Goal: Task Accomplishment & Management: Complete application form

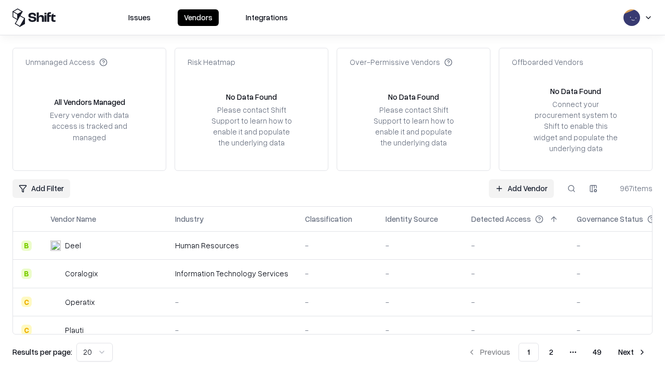
click at [521, 188] on link "Add Vendor" at bounding box center [521, 188] width 65 height 19
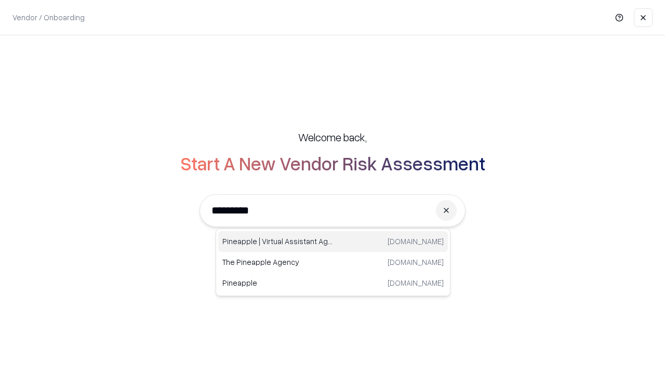
click at [333, 242] on div "Pineapple | Virtual Assistant Agency [DOMAIN_NAME]" at bounding box center [333, 241] width 230 height 21
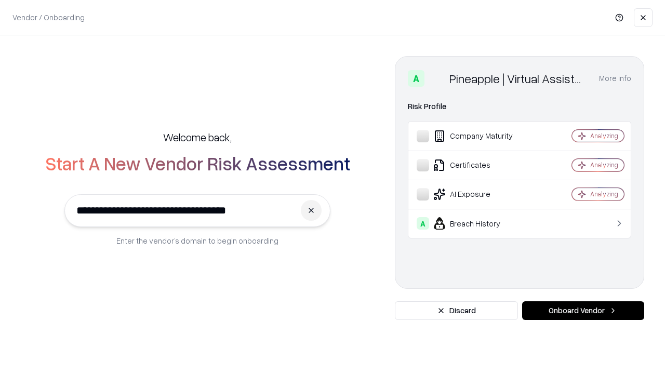
type input "**********"
click at [583, 311] on button "Onboard Vendor" at bounding box center [583, 310] width 122 height 19
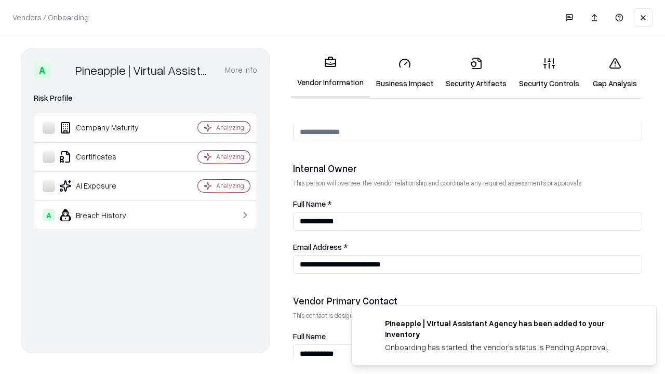
scroll to position [538, 0]
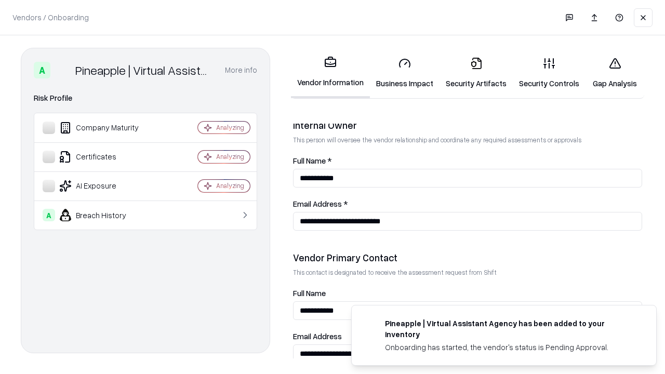
click at [405, 73] on link "Business Impact" at bounding box center [405, 73] width 70 height 48
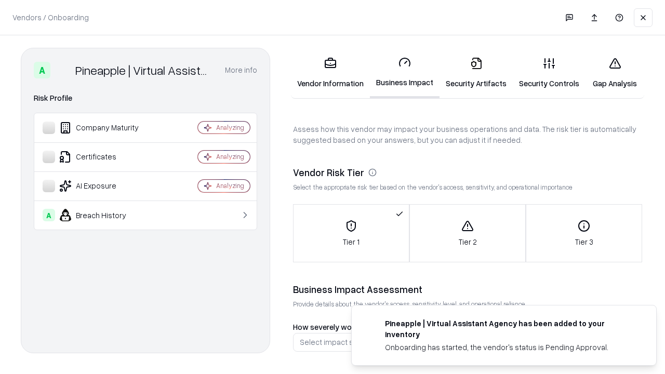
click at [476, 73] on link "Security Artifacts" at bounding box center [476, 73] width 73 height 48
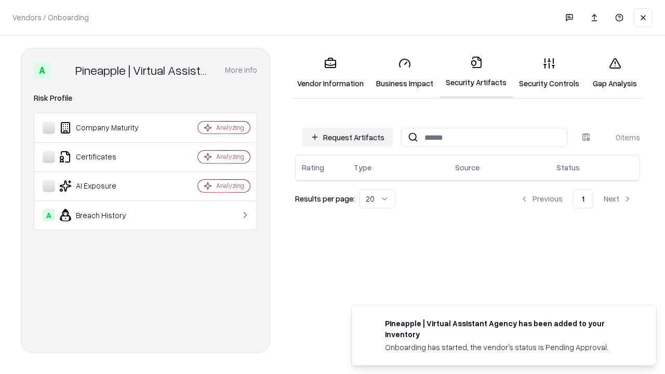
click at [348, 137] on button "Request Artifacts" at bounding box center [347, 137] width 90 height 19
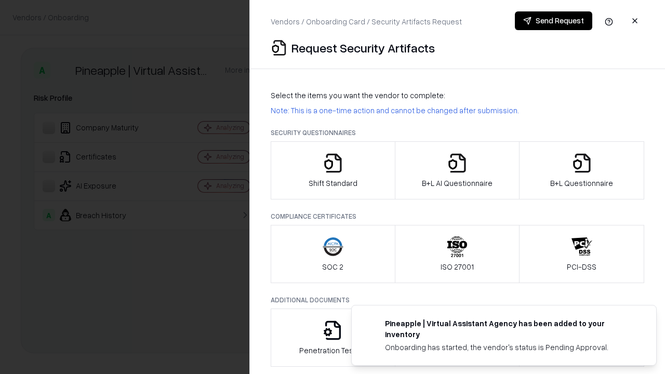
click at [333, 170] on icon "button" at bounding box center [333, 163] width 21 height 21
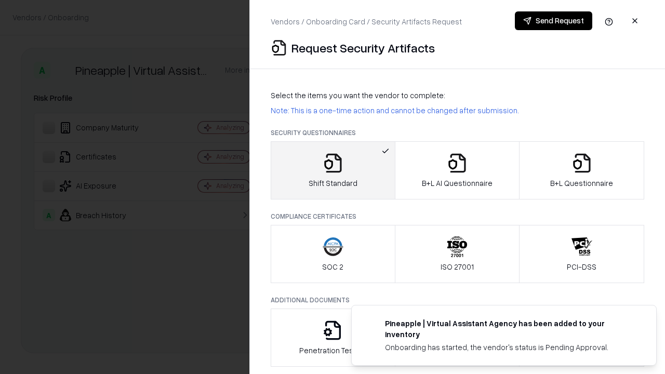
click at [553, 21] on button "Send Request" at bounding box center [553, 20] width 77 height 19
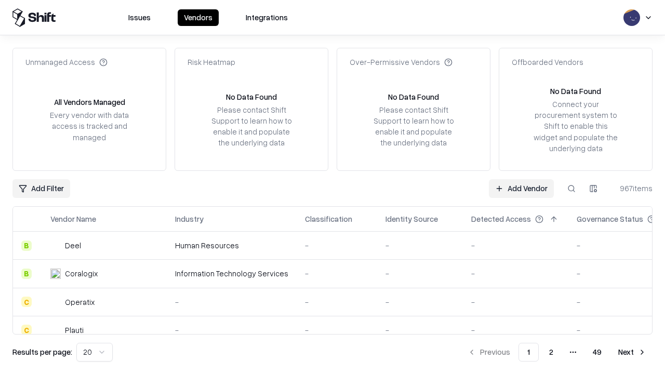
click at [572, 188] on button at bounding box center [571, 188] width 19 height 19
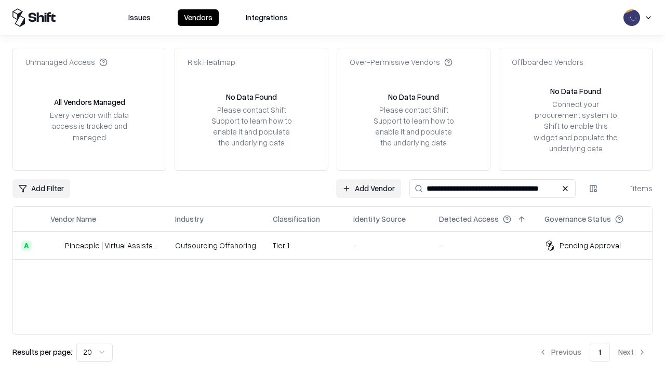
type input "**********"
click at [339, 245] on td "Tier 1" at bounding box center [305, 246] width 81 height 28
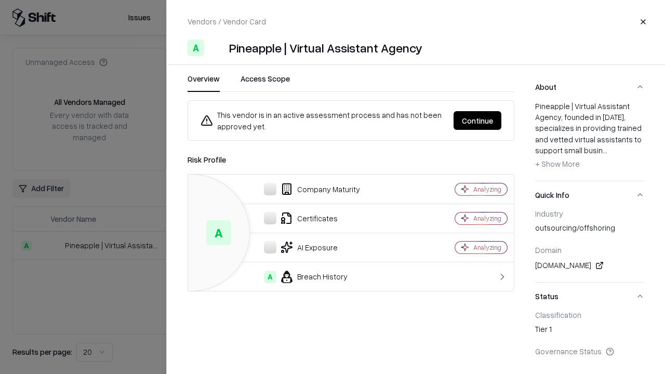
click at [478, 121] on button "Continue" at bounding box center [478, 120] width 48 height 19
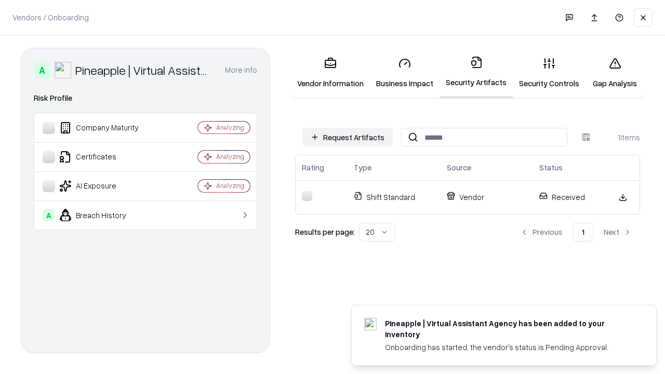
click at [549, 73] on link "Security Controls" at bounding box center [549, 73] width 73 height 48
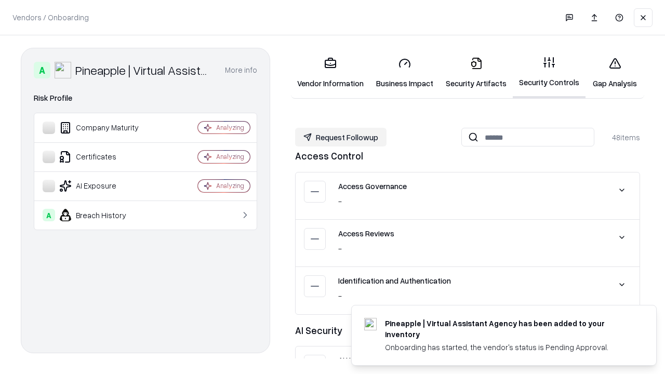
click at [341, 137] on button "Request Followup" at bounding box center [340, 137] width 91 height 19
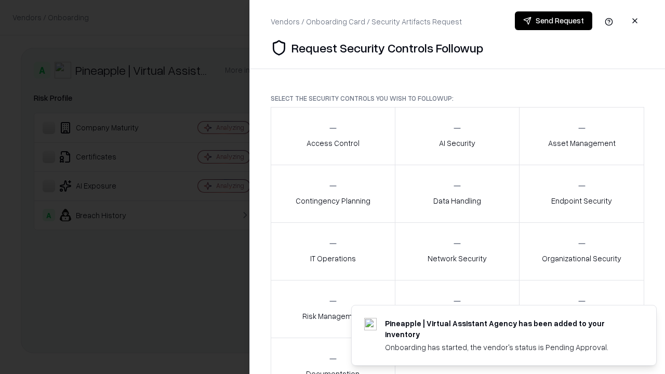
click at [333, 136] on div "Access Control" at bounding box center [333, 135] width 53 height 25
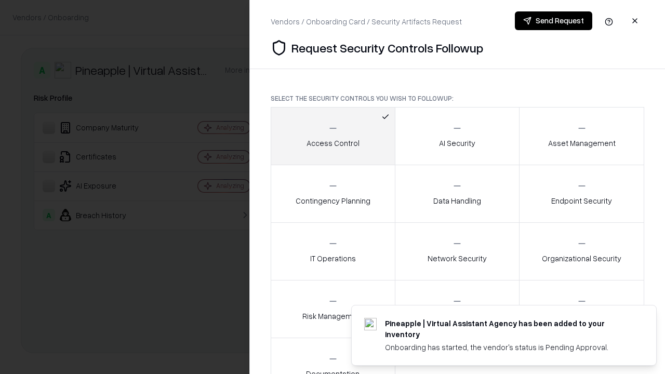
click at [553, 21] on button "Send Request" at bounding box center [553, 20] width 77 height 19
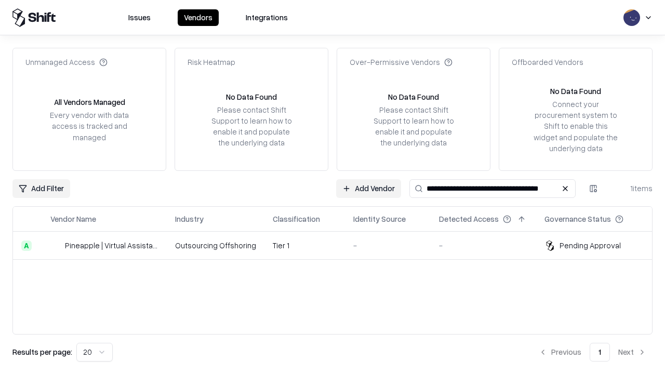
type input "**********"
click at [339, 245] on td "Tier 1" at bounding box center [305, 246] width 81 height 28
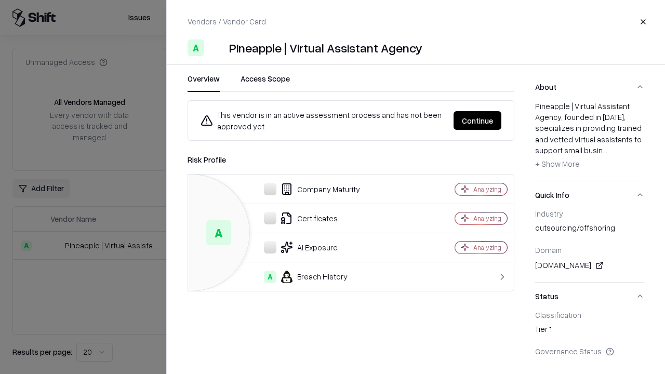
click at [478, 121] on button "Continue" at bounding box center [478, 120] width 48 height 19
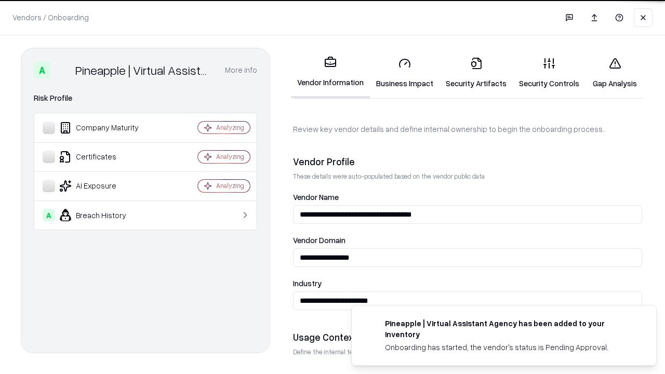
click at [615, 73] on link "Gap Analysis" at bounding box center [615, 73] width 59 height 48
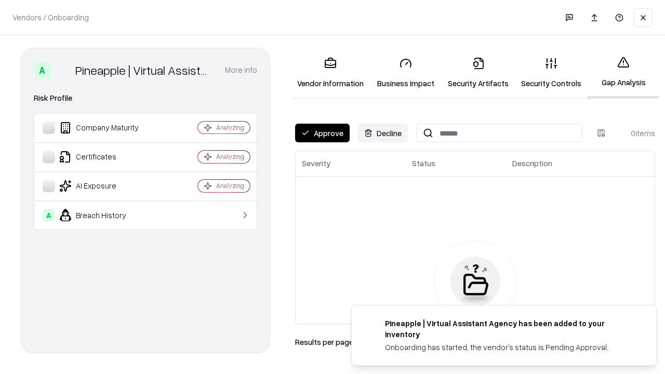
click at [322, 133] on button "Approve" at bounding box center [322, 133] width 55 height 19
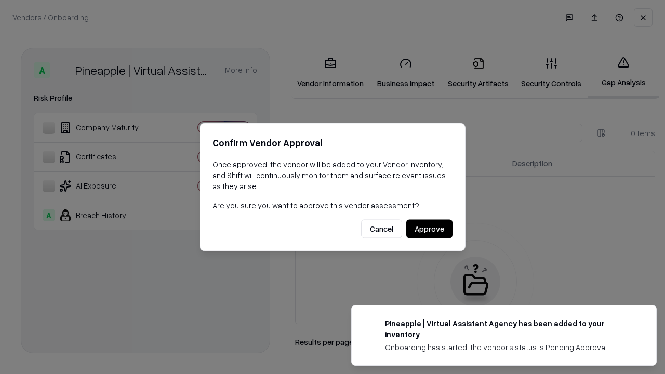
click at [429, 229] on button "Approve" at bounding box center [429, 229] width 46 height 19
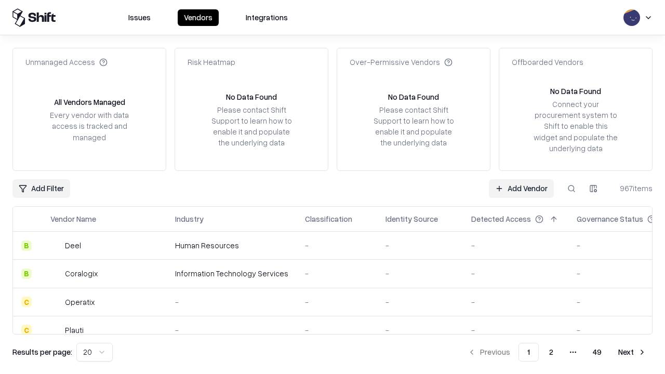
type input "**********"
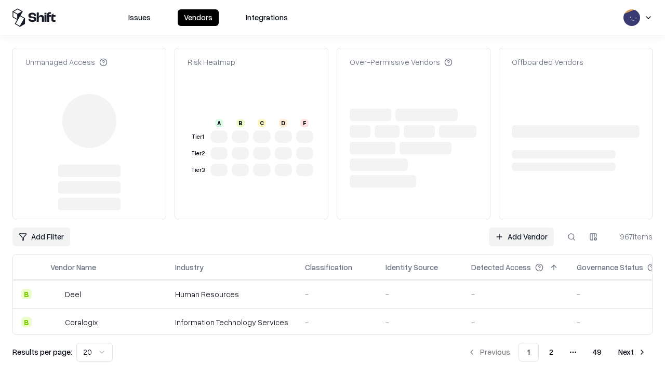
click at [521, 228] on link "Add Vendor" at bounding box center [521, 237] width 65 height 19
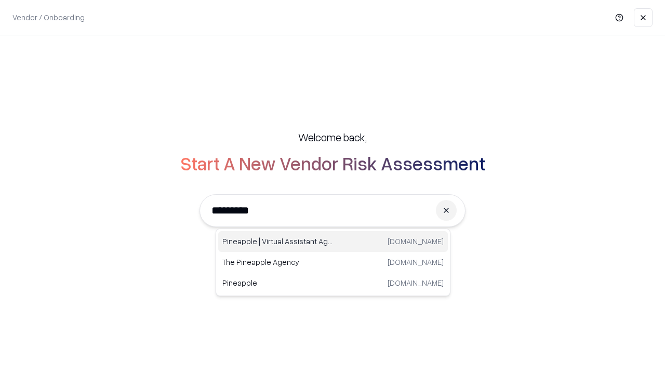
click at [333, 242] on div "Pineapple | Virtual Assistant Agency trypineapple.com" at bounding box center [333, 241] width 230 height 21
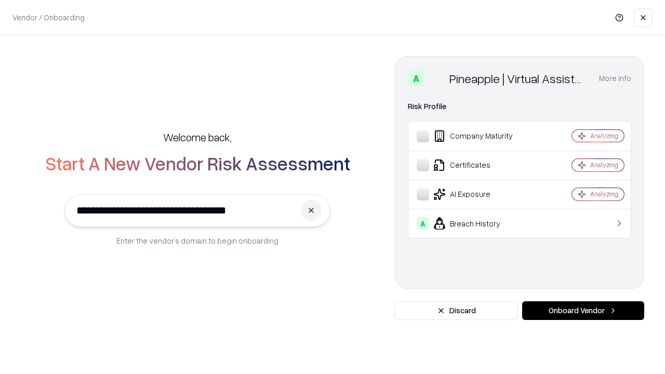
type input "**********"
click at [583, 311] on button "Onboard Vendor" at bounding box center [583, 310] width 122 height 19
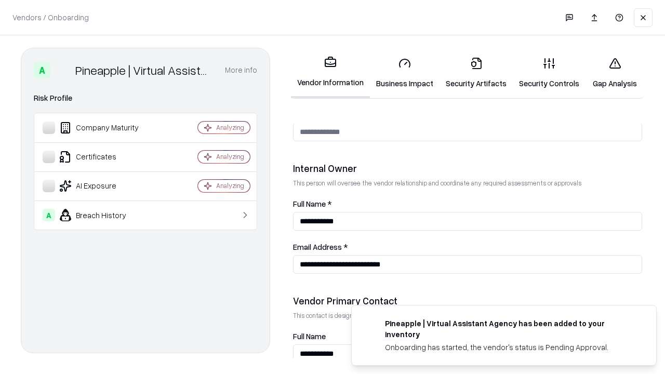
scroll to position [538, 0]
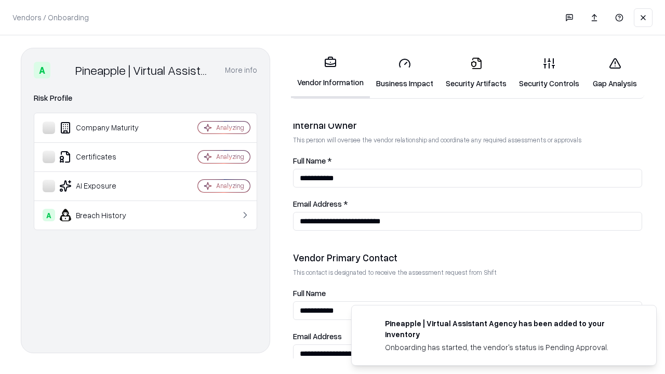
click at [615, 73] on link "Gap Analysis" at bounding box center [615, 73] width 59 height 48
